Goal: Navigation & Orientation: Find specific page/section

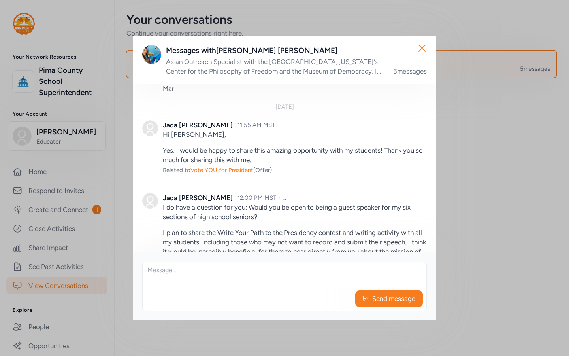
scroll to position [257, 0]
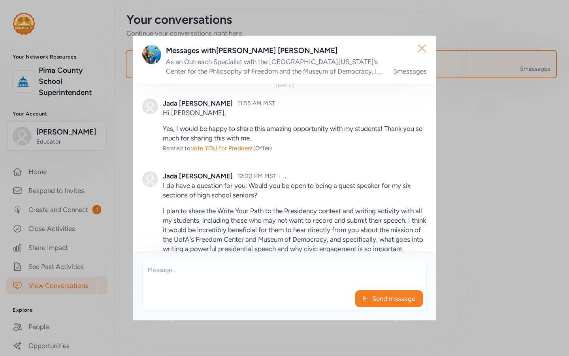
click at [419, 47] on icon "button" at bounding box center [422, 48] width 13 height 13
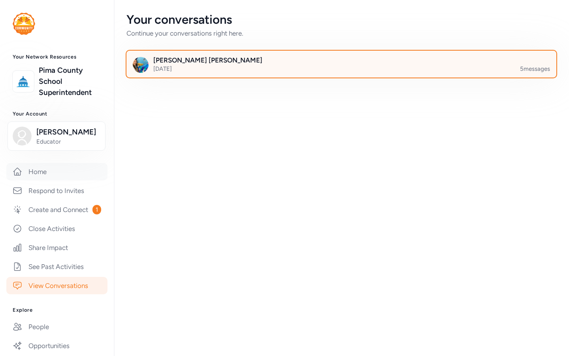
click at [50, 168] on link "Home" at bounding box center [56, 171] width 101 height 17
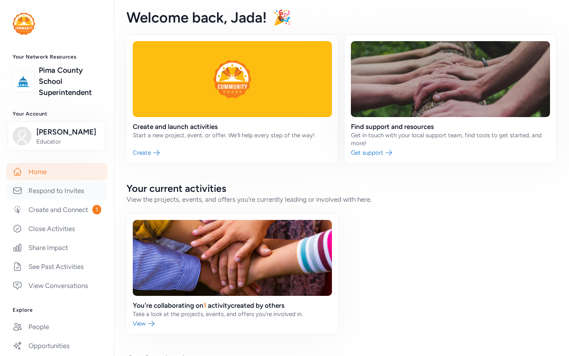
click at [77, 187] on link "Respond to Invites" at bounding box center [56, 190] width 101 height 17
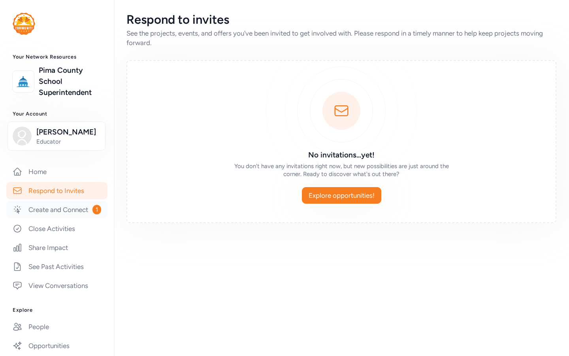
click at [72, 213] on link "Create and Connect 1" at bounding box center [56, 209] width 101 height 17
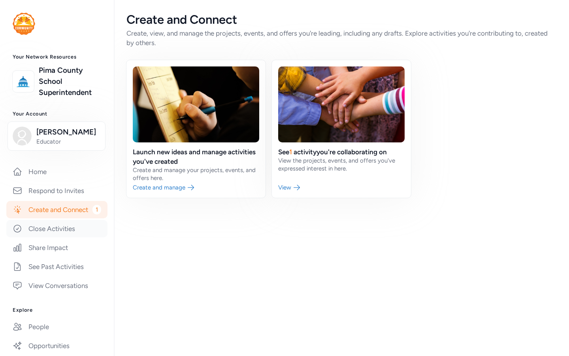
click at [62, 230] on link "Close Activities" at bounding box center [56, 228] width 101 height 17
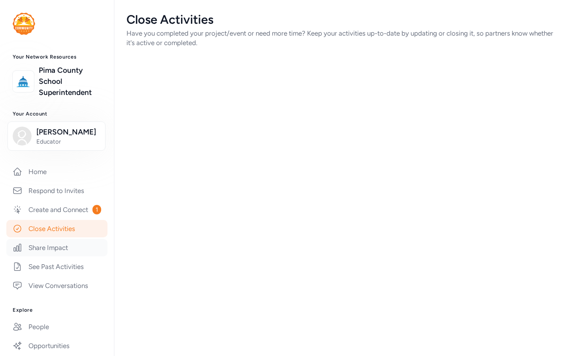
click at [55, 255] on link "Share Impact" at bounding box center [56, 247] width 101 height 17
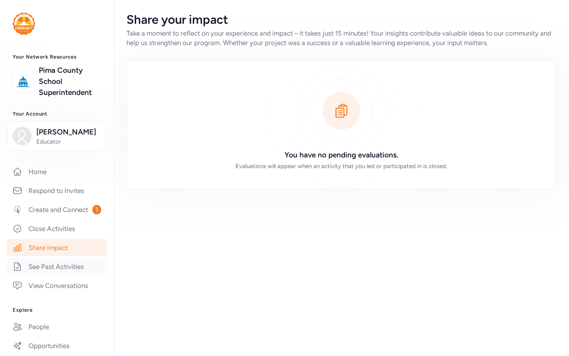
click at [52, 273] on link "See Past Activities" at bounding box center [56, 266] width 101 height 17
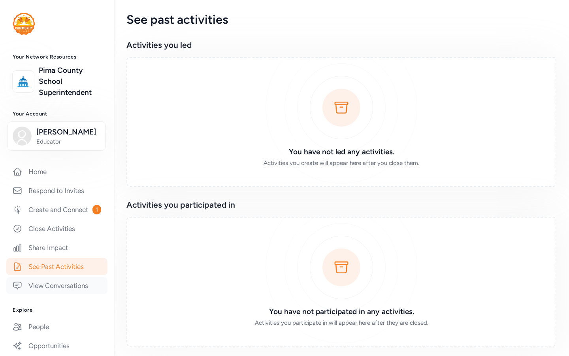
click at [50, 290] on link "View Conversations" at bounding box center [56, 285] width 101 height 17
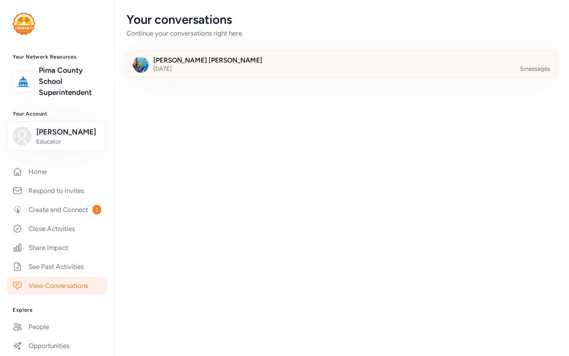
click at [270, 60] on div at bounding box center [348, 68] width 430 height 27
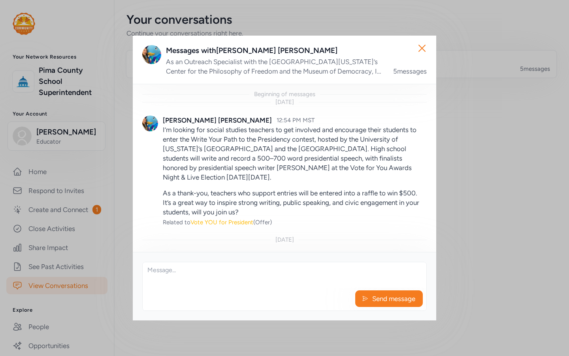
click at [218, 224] on span "Vote YOU for President" at bounding box center [222, 222] width 63 height 7
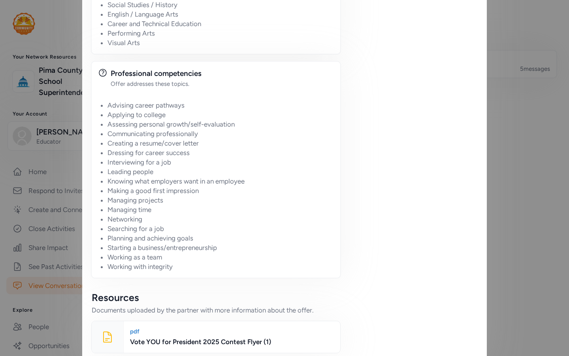
scroll to position [753, 0]
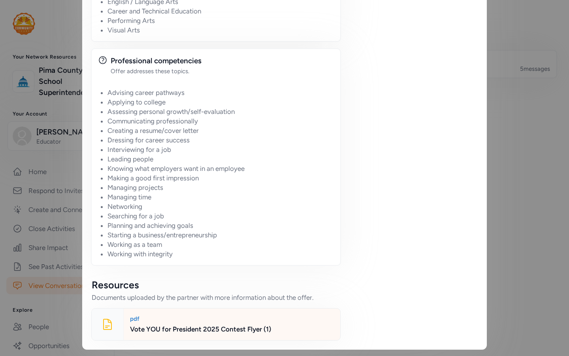
click at [214, 331] on div "Vote YOU for President 2025 Contest Flyer (1)" at bounding box center [232, 328] width 204 height 9
